Goal: Complete application form: Complete application form

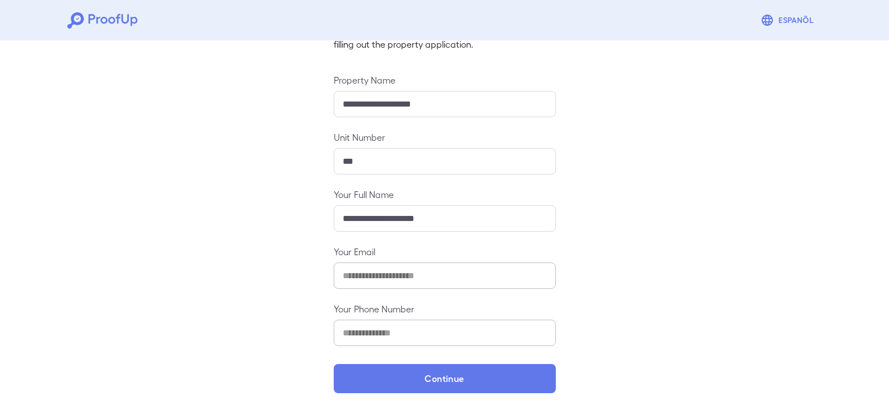
scroll to position [98, 0]
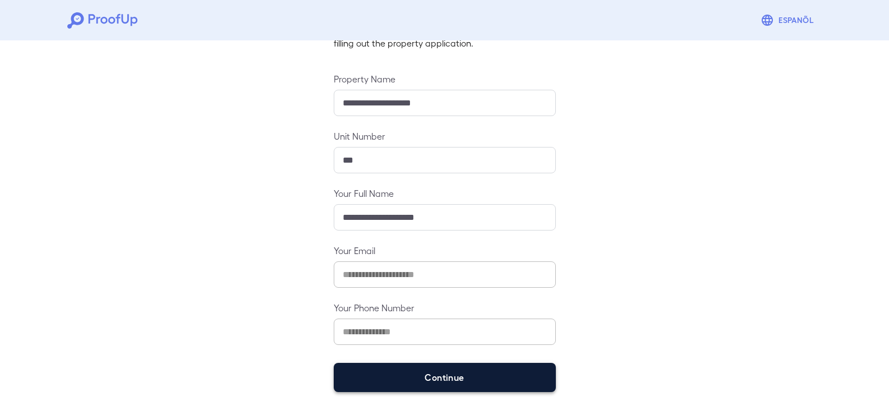
click at [428, 379] on button "Continue" at bounding box center [445, 377] width 222 height 29
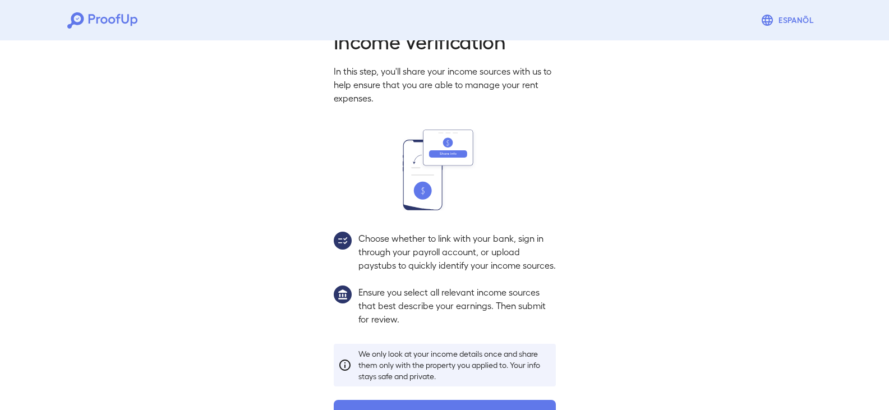
scroll to position [82, 0]
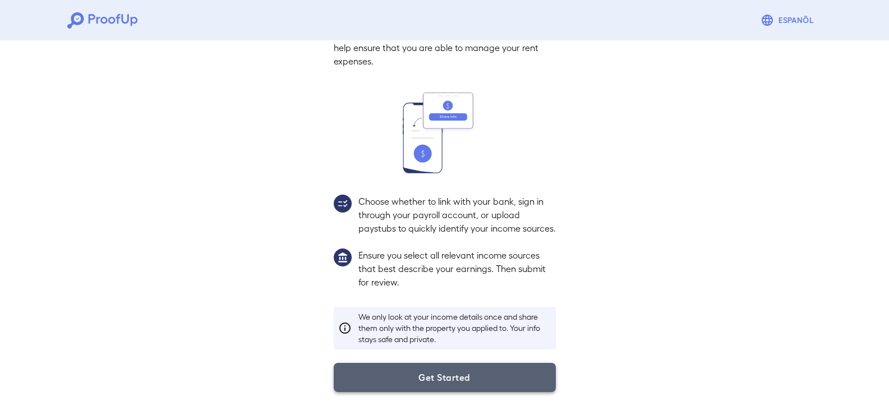
click at [451, 376] on button "Get Started" at bounding box center [445, 377] width 222 height 29
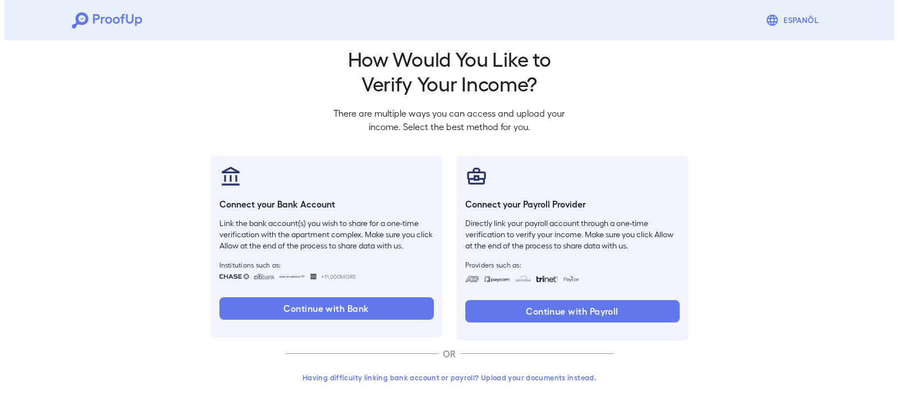
scroll to position [19, 0]
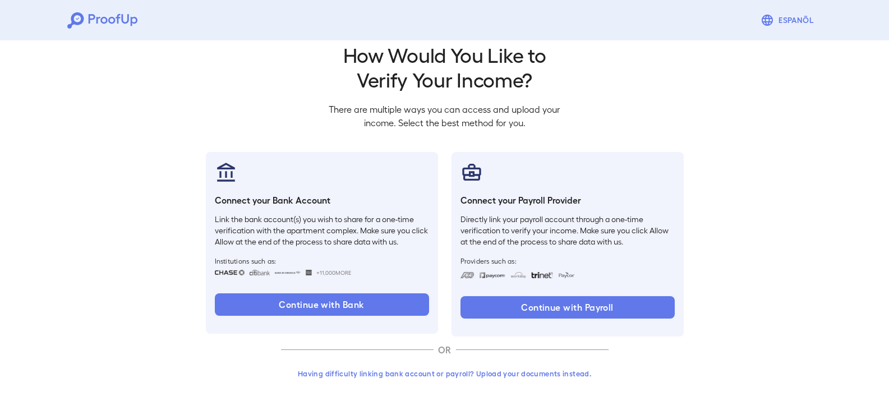
click at [507, 373] on button "Having difficulty linking bank account or payroll? Upload your documents instea…" at bounding box center [445, 374] width 328 height 20
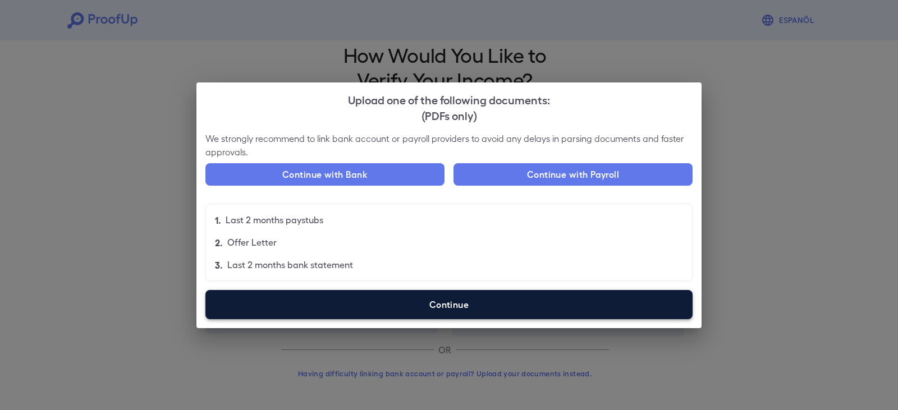
click at [437, 297] on label "Continue" at bounding box center [448, 304] width 487 height 29
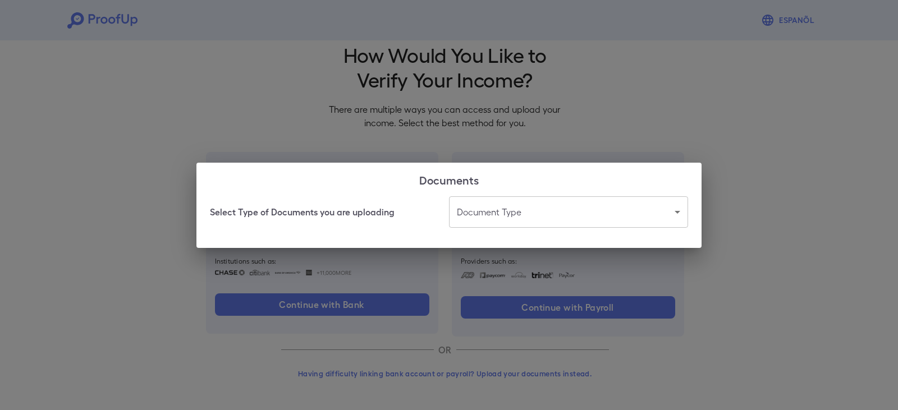
click at [513, 210] on body "Espanõl Go back How Would You Like to Verify Your Income? There are multiple wa…" at bounding box center [449, 195] width 898 height 429
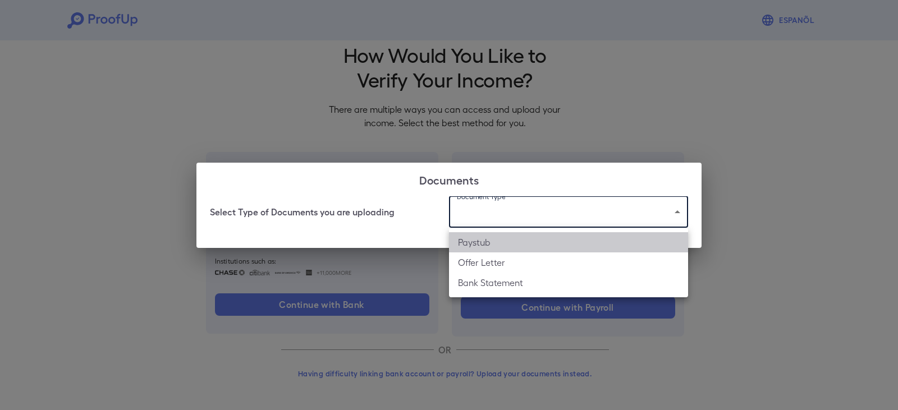
click at [509, 244] on li "Paystub" at bounding box center [568, 242] width 239 height 20
type input "*******"
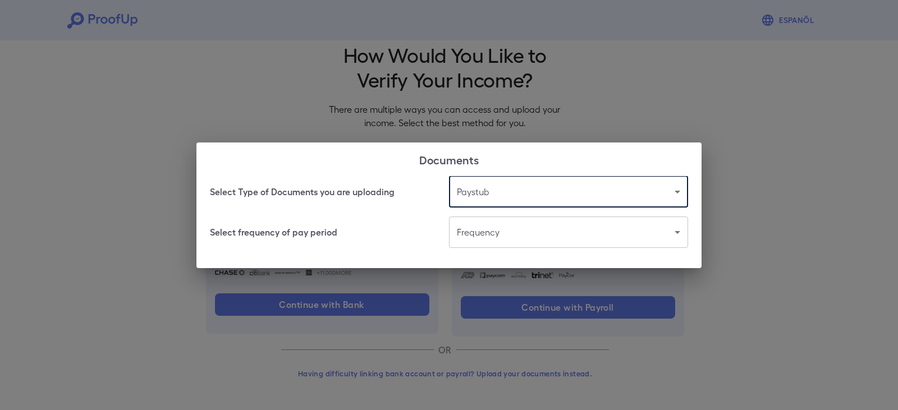
click at [493, 233] on body "Espanõl Go back How Would You Like to Verify Your Income? There are multiple wa…" at bounding box center [449, 195] width 898 height 429
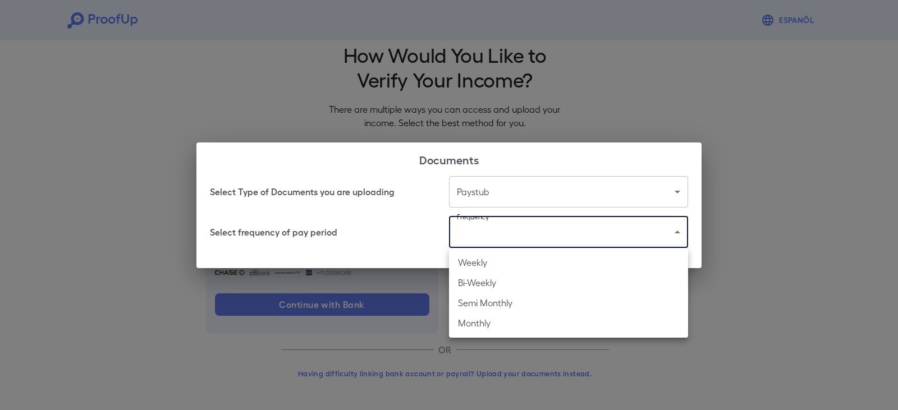
click at [489, 279] on li "Bi-Weekly" at bounding box center [568, 283] width 239 height 20
type input "*********"
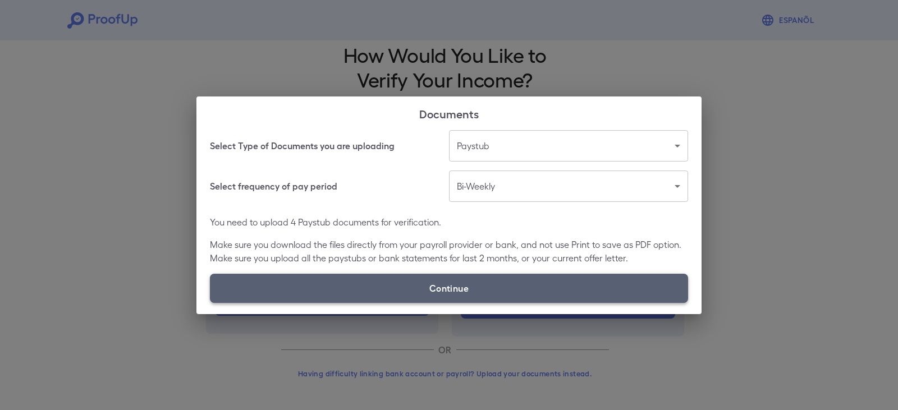
click at [409, 274] on label "Continue" at bounding box center [449, 288] width 478 height 29
click at [210, 302] on input "Continue" at bounding box center [210, 302] width 1 height 1
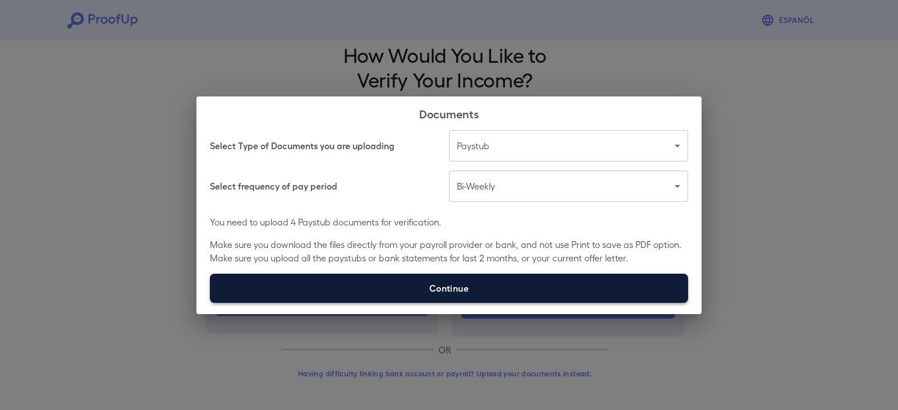
click at [452, 293] on label "Continue" at bounding box center [449, 288] width 478 height 29
click at [210, 302] on input "Continue" at bounding box center [210, 302] width 1 height 1
click at [431, 291] on label "Continue" at bounding box center [449, 288] width 478 height 29
click at [210, 302] on input "Continue" at bounding box center [210, 302] width 1 height 1
click at [437, 274] on label "Continue" at bounding box center [449, 288] width 478 height 29
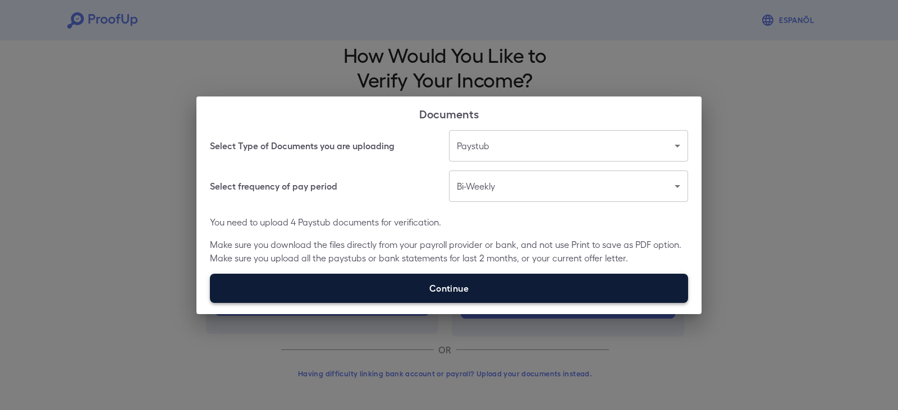
click at [210, 302] on input "Continue" at bounding box center [210, 302] width 1 height 1
click at [422, 293] on label "Continue" at bounding box center [449, 288] width 478 height 29
click at [210, 302] on input "Continue" at bounding box center [210, 302] width 1 height 1
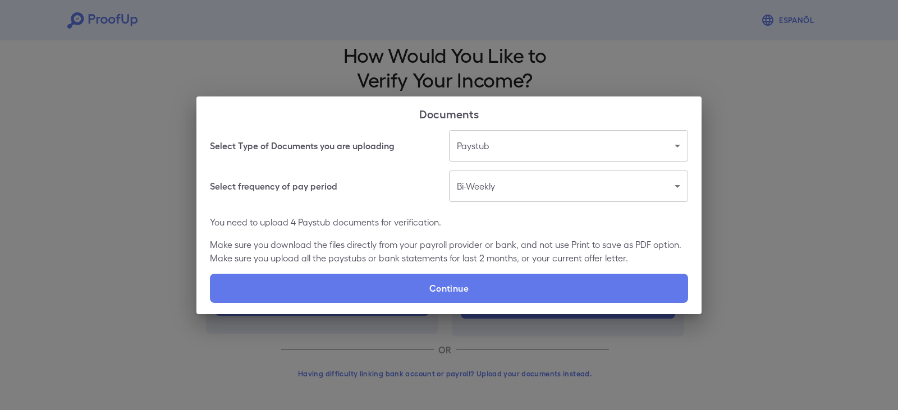
click at [554, 38] on div "Documents Select Type of Documents you are uploading Paystub ******* ​ Select f…" at bounding box center [449, 205] width 898 height 410
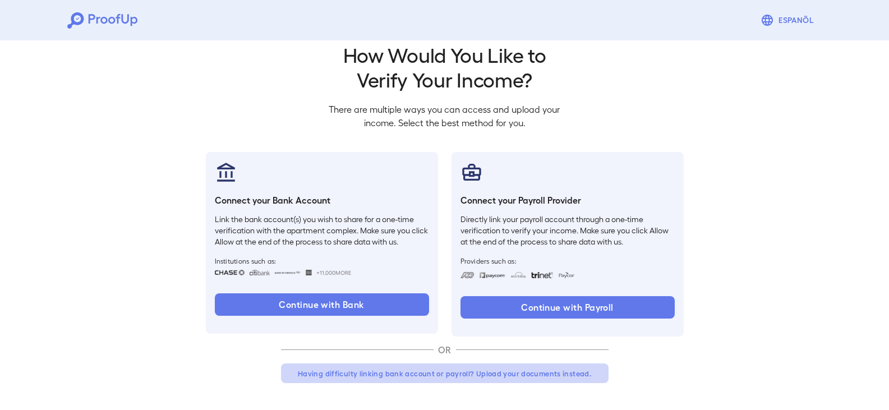
click at [541, 377] on button "Having difficulty linking bank account or payroll? Upload your documents instea…" at bounding box center [445, 374] width 328 height 20
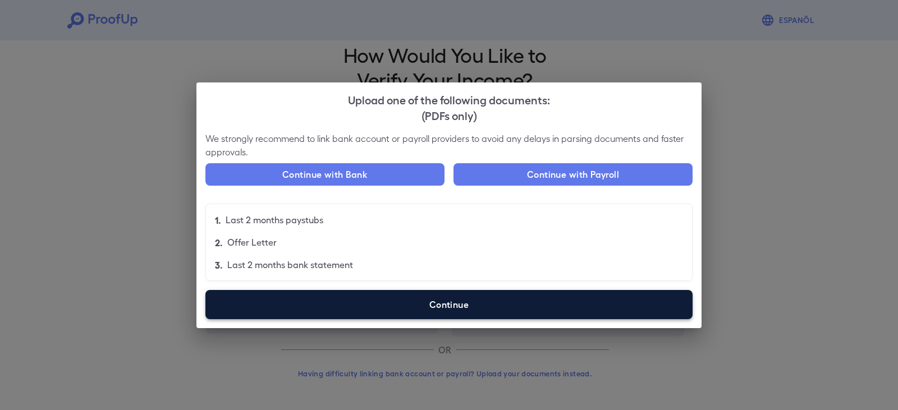
click at [393, 303] on label "Continue" at bounding box center [448, 304] width 487 height 29
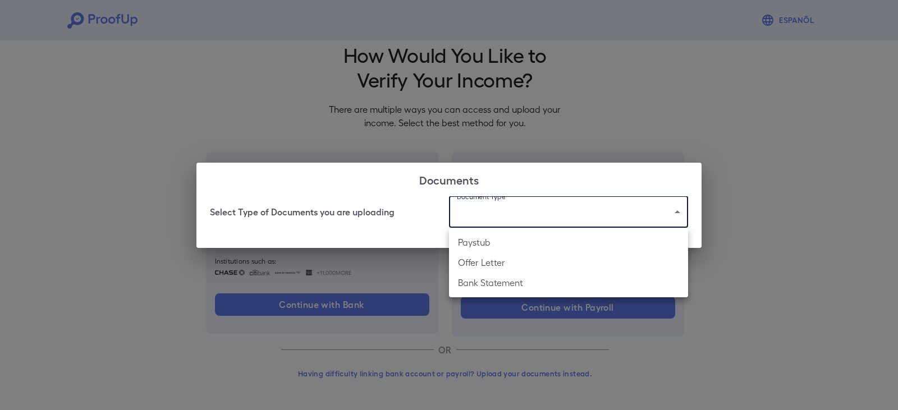
click at [527, 218] on body "Espanõl Go back How Would You Like to Verify Your Income? There are multiple wa…" at bounding box center [449, 195] width 898 height 429
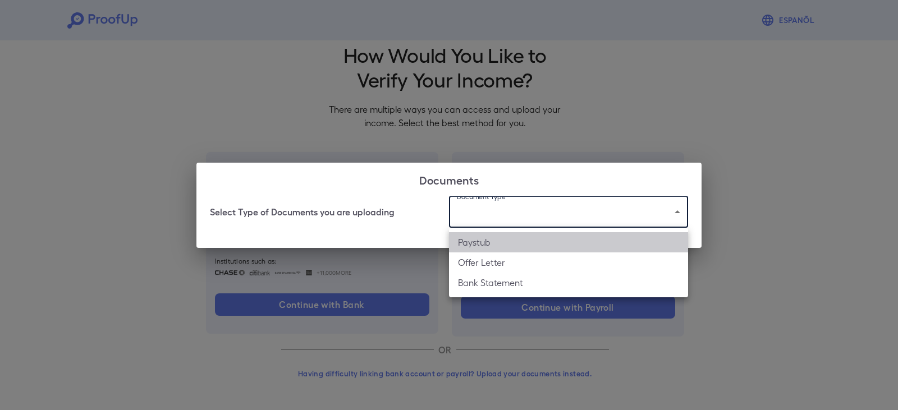
click at [502, 249] on li "Paystub" at bounding box center [568, 242] width 239 height 20
type input "*******"
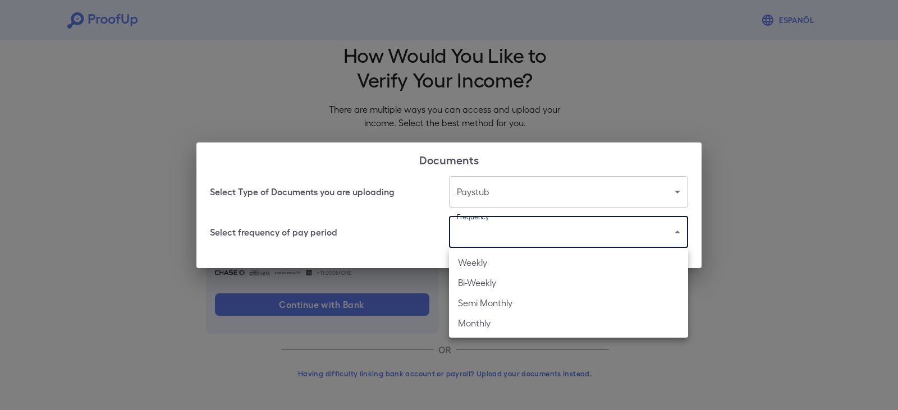
click at [483, 241] on body "Espanõl Go back How Would You Like to Verify Your Income? There are multiple wa…" at bounding box center [449, 195] width 898 height 429
click at [488, 284] on li "Bi-Weekly" at bounding box center [568, 283] width 239 height 20
type input "*********"
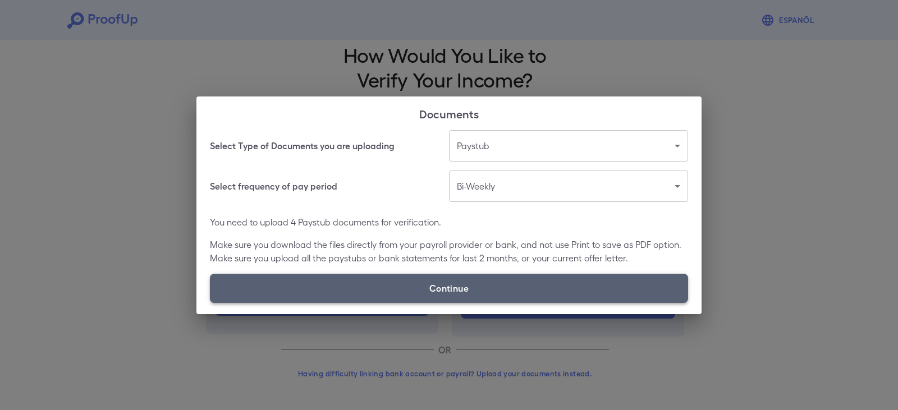
click at [395, 293] on label "Continue" at bounding box center [449, 288] width 478 height 29
click at [210, 302] on input "Continue" at bounding box center [210, 302] width 1 height 1
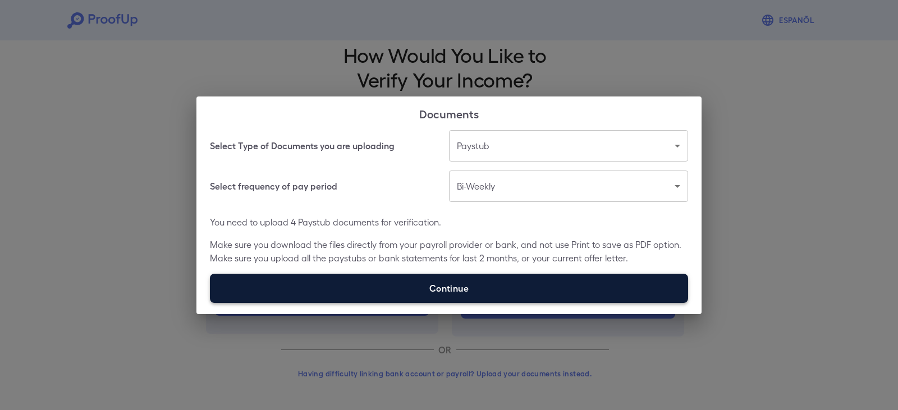
click at [409, 292] on label "Continue" at bounding box center [449, 288] width 478 height 29
click at [210, 302] on input "Continue" at bounding box center [210, 302] width 1 height 1
click at [435, 282] on label "Continue" at bounding box center [449, 288] width 478 height 29
click at [210, 302] on input "Continue" at bounding box center [210, 302] width 1 height 1
click at [454, 282] on label "Continue" at bounding box center [449, 288] width 478 height 29
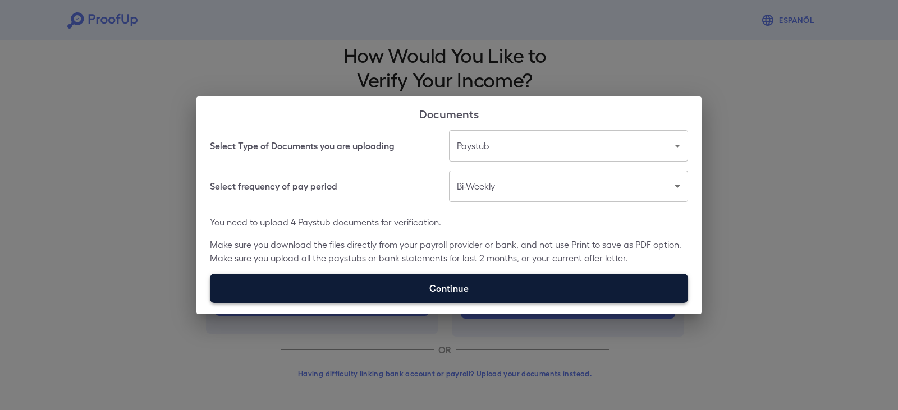
click at [210, 302] on input "Continue" at bounding box center [210, 302] width 1 height 1
type input "**********"
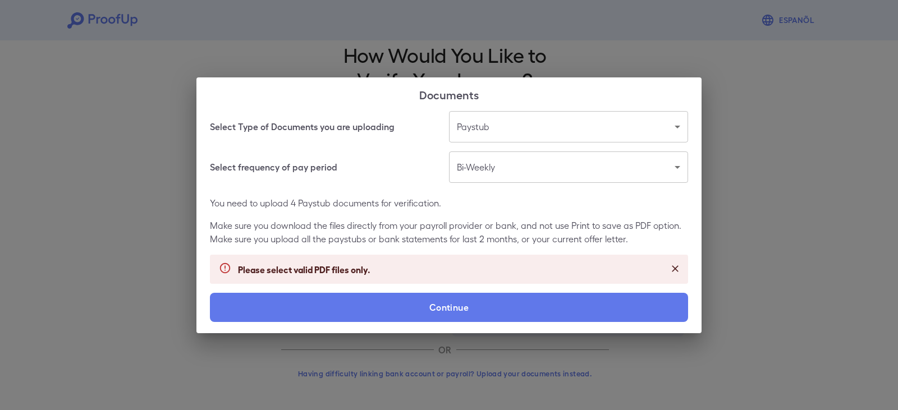
click at [677, 267] on icon "Close" at bounding box center [675, 268] width 7 height 7
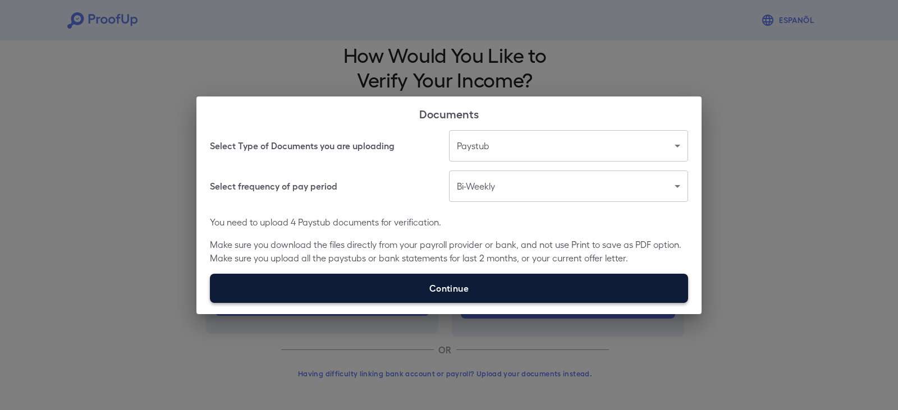
click at [438, 290] on label "Continue" at bounding box center [449, 288] width 478 height 29
click at [210, 302] on input "Continue" at bounding box center [210, 302] width 1 height 1
click at [554, 276] on label "Continue" at bounding box center [449, 288] width 478 height 29
click at [210, 302] on input "Continue" at bounding box center [210, 302] width 1 height 1
type input "**********"
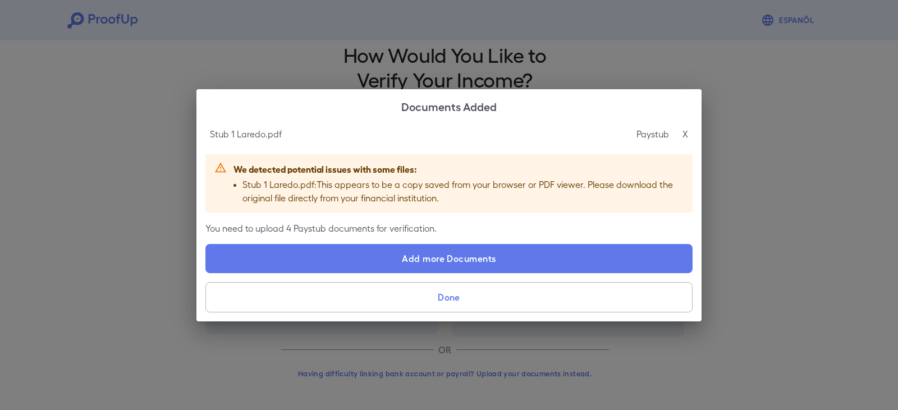
click at [680, 136] on div "Paystub X" at bounding box center [662, 133] width 52 height 13
click at [690, 131] on div "Stub 1 Laredo.pdf Paystub X" at bounding box center [448, 134] width 487 height 22
click at [680, 137] on div "Paystub X" at bounding box center [662, 133] width 52 height 13
click at [685, 135] on p "X" at bounding box center [685, 133] width 6 height 13
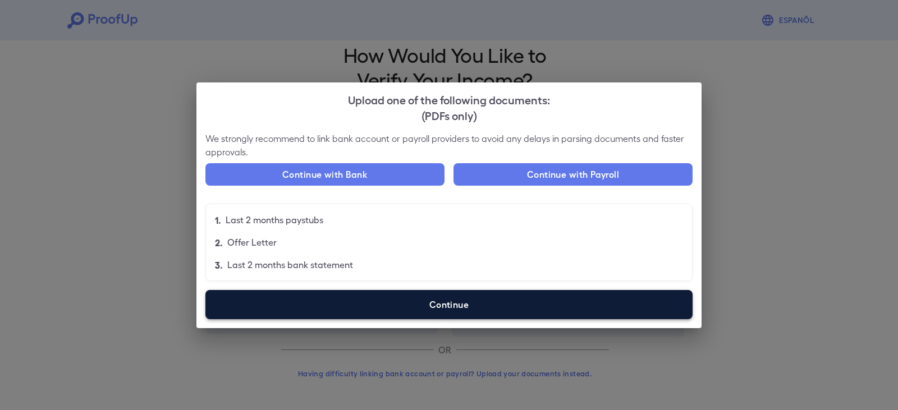
click at [422, 305] on label "Continue" at bounding box center [448, 304] width 487 height 29
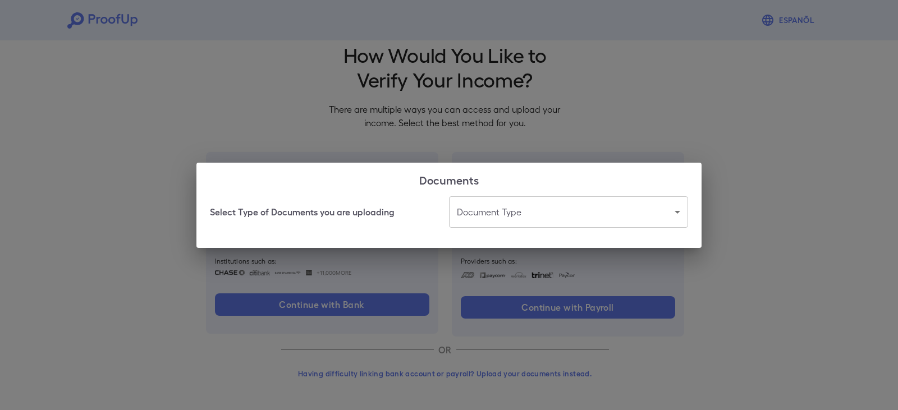
click at [683, 215] on body "Espanõl Go back How Would You Like to Verify Your Income? There are multiple wa…" at bounding box center [449, 195] width 898 height 429
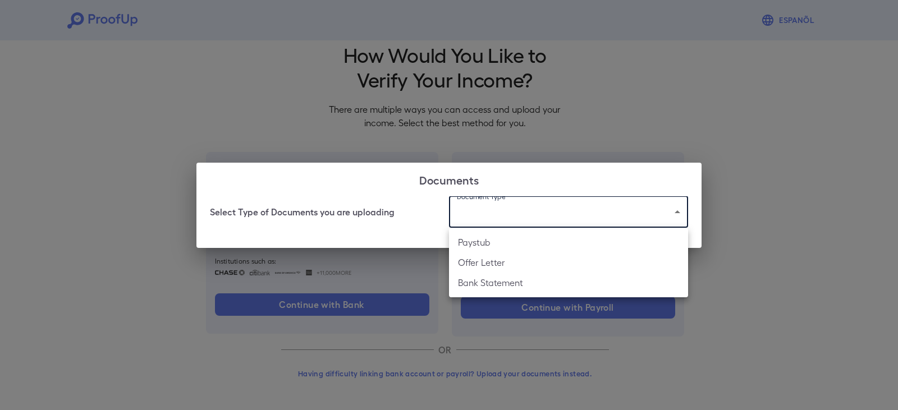
click at [364, 116] on div at bounding box center [449, 205] width 898 height 410
